Goal: Check status: Check status

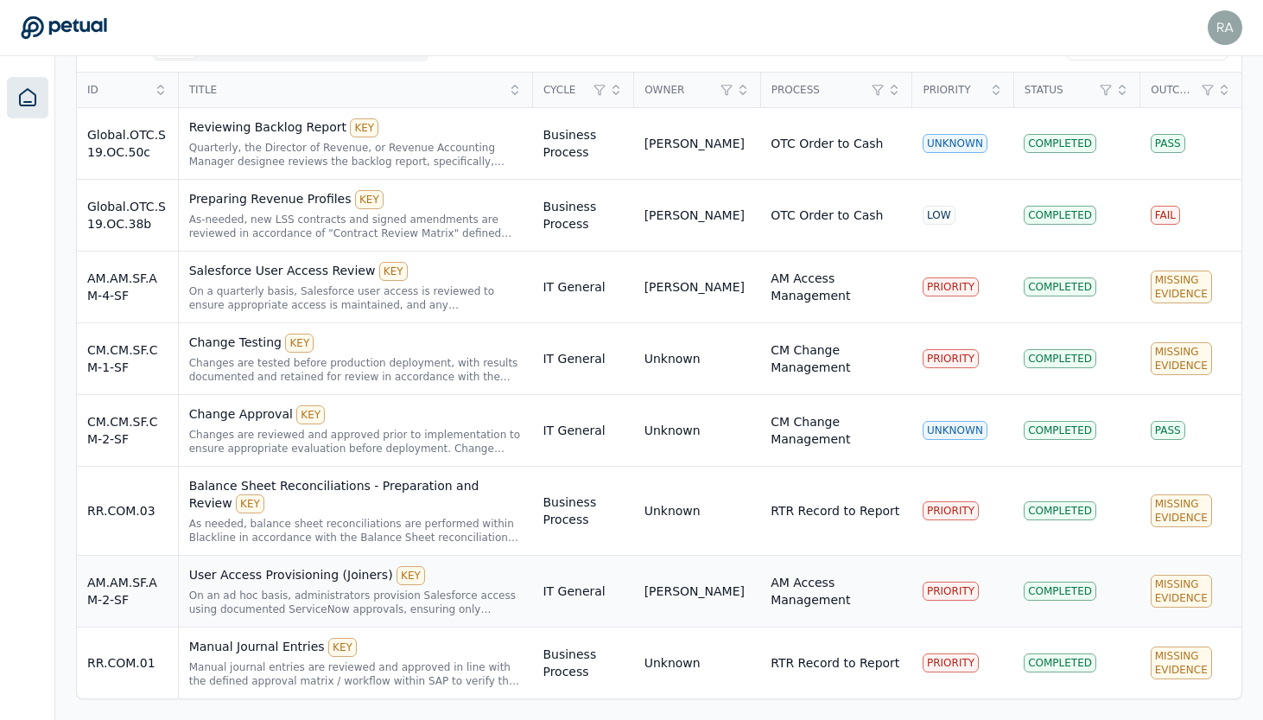
scroll to position [477, 0]
click at [427, 657] on div "Manual Journal Entries KEY Manual journal entries are reviewed and approved in …" at bounding box center [355, 662] width 333 height 50
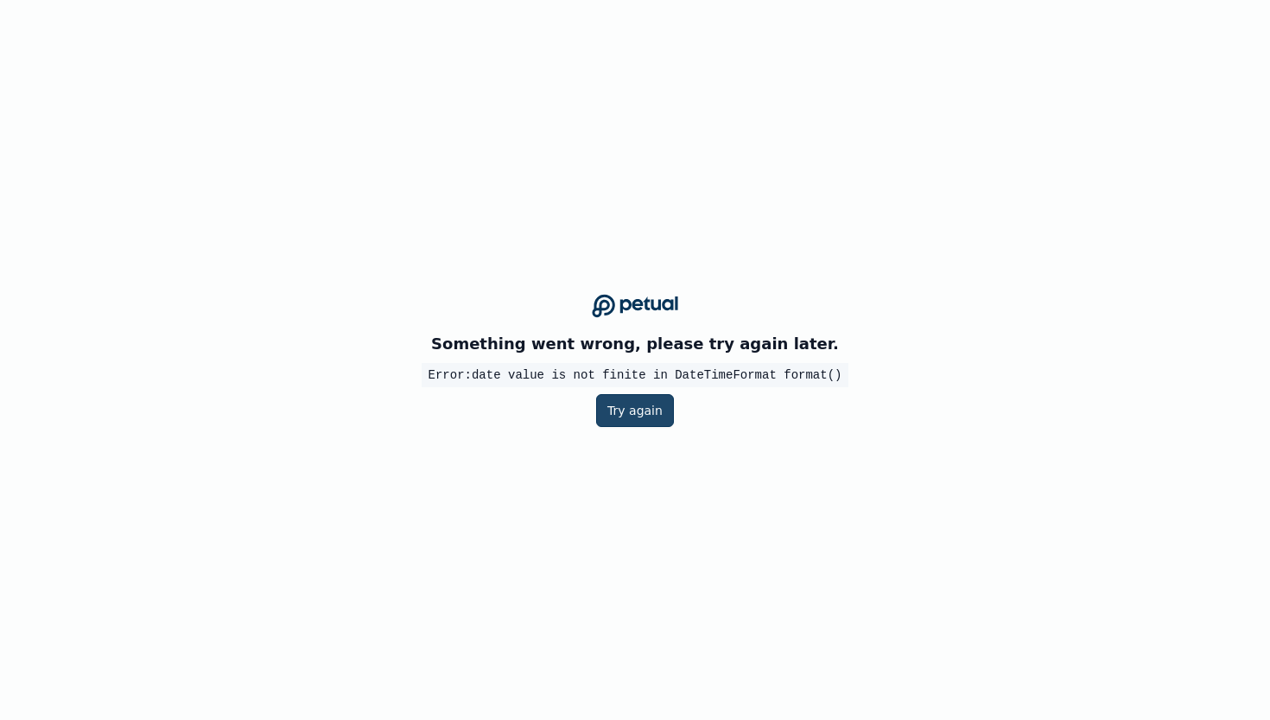
click at [632, 417] on button "Try again" at bounding box center [635, 410] width 78 height 33
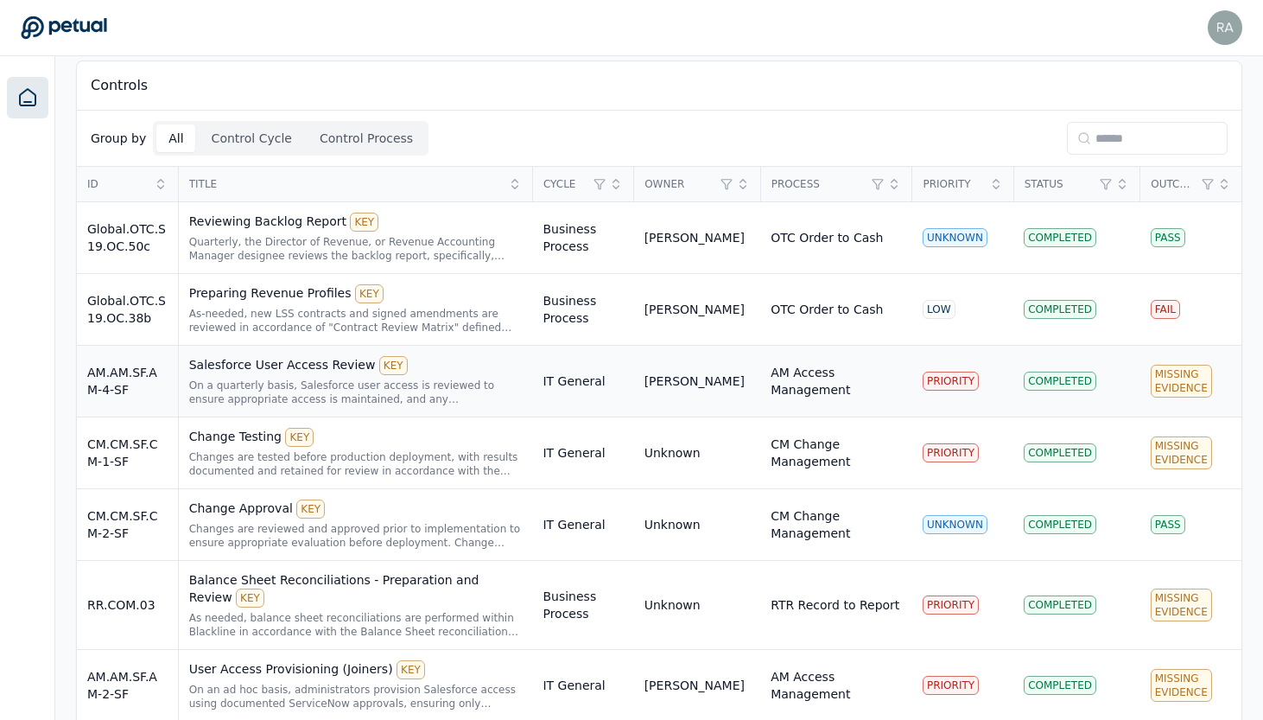
scroll to position [386, 0]
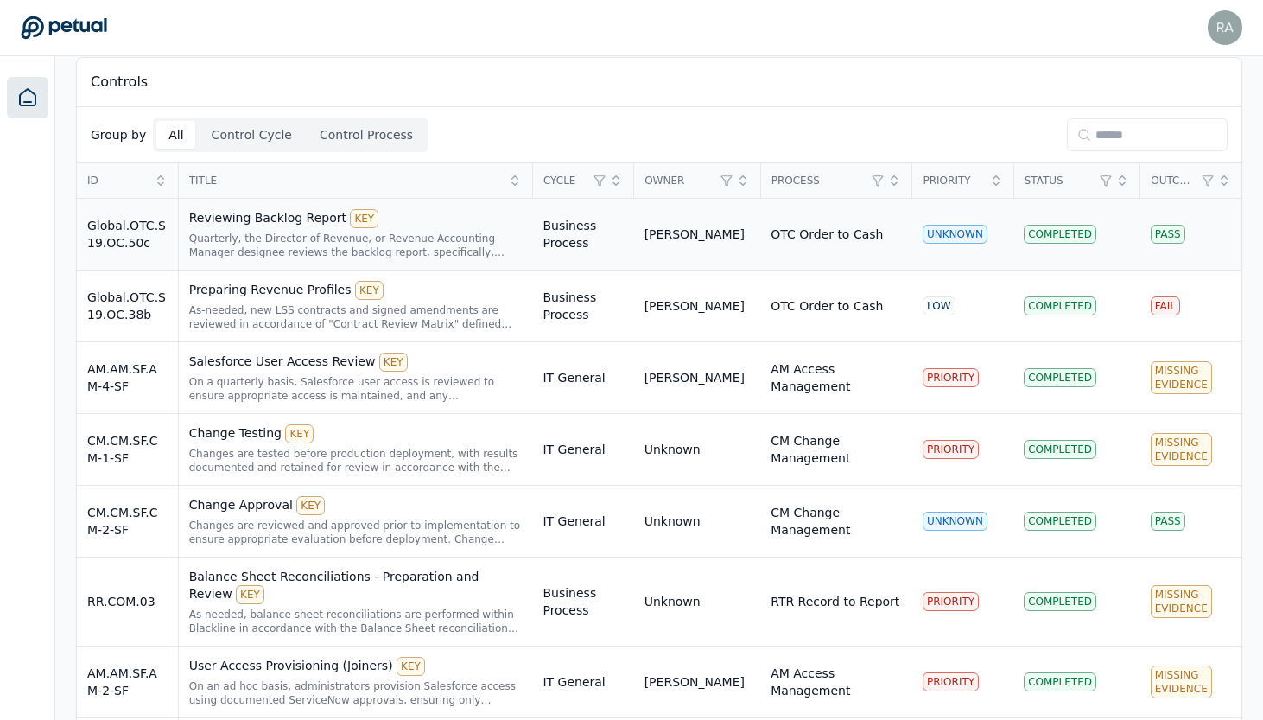
click at [308, 233] on div "Quarterly, the Director of Revenue, or Revenue Accounting Manager designee revi…" at bounding box center [355, 245] width 333 height 28
